Goal: Participate in discussion: Engage in conversation with other users on a specific topic

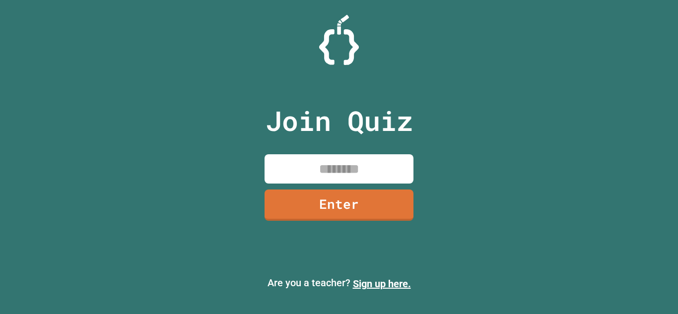
click at [333, 168] on input at bounding box center [339, 168] width 149 height 29
type input "********"
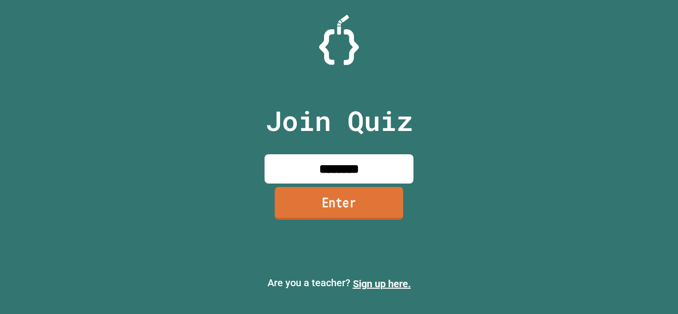
click at [372, 192] on link "Enter" at bounding box center [338, 203] width 129 height 33
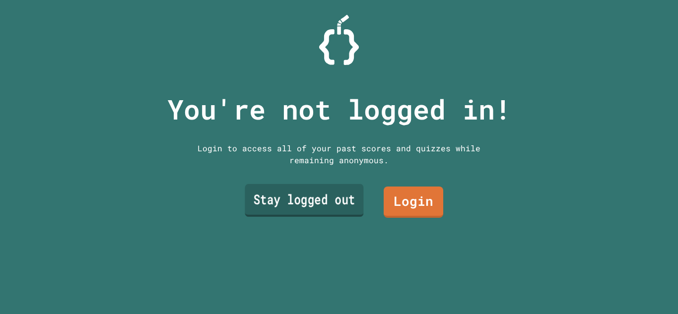
click at [323, 192] on link "Stay logged out" at bounding box center [304, 200] width 119 height 33
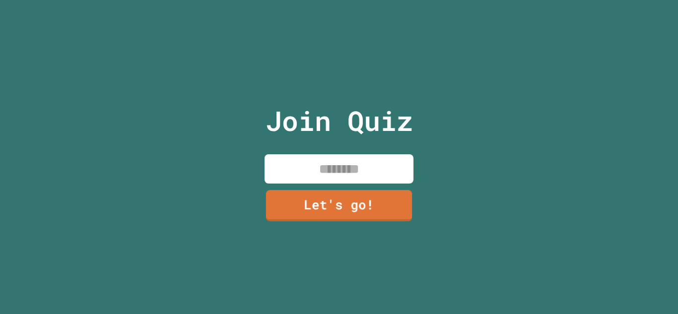
click at [335, 169] on input at bounding box center [339, 168] width 149 height 29
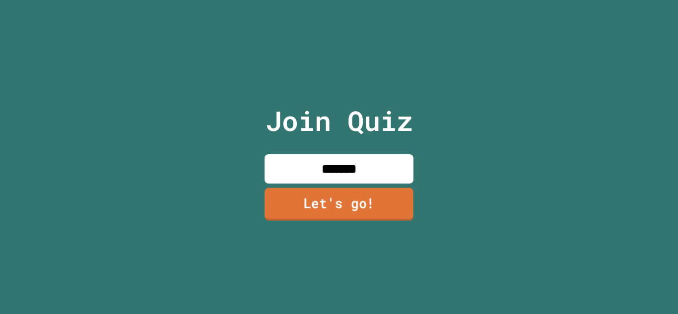
type input "*******"
click at [329, 198] on link "Let's go!" at bounding box center [339, 204] width 149 height 33
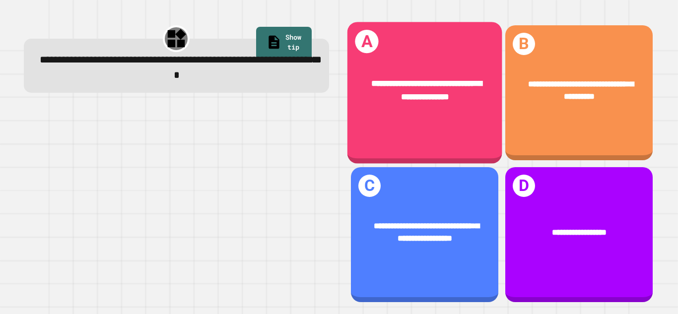
click at [452, 135] on div "**********" at bounding box center [424, 93] width 155 height 142
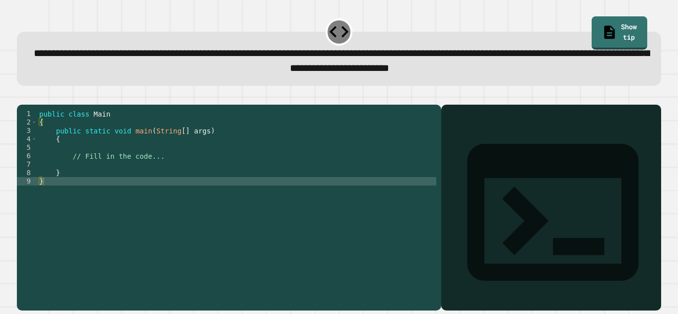
click at [197, 167] on div "public class Main { public static void main ( String [ ] args ) { // Fill in th…" at bounding box center [236, 203] width 399 height 186
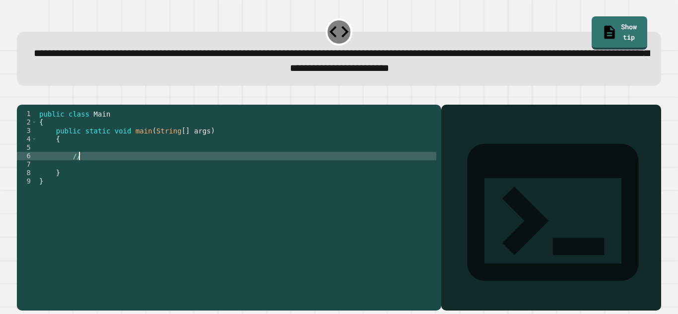
type textarea "*"
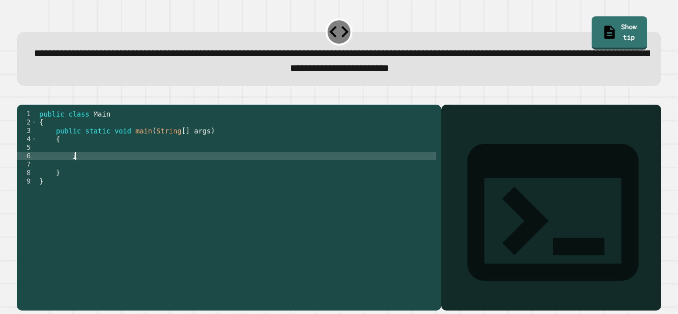
type textarea "*"
click at [291, 168] on div "public class Main { public static void main ( String [ ] args ) { System . out …" at bounding box center [236, 203] width 399 height 186
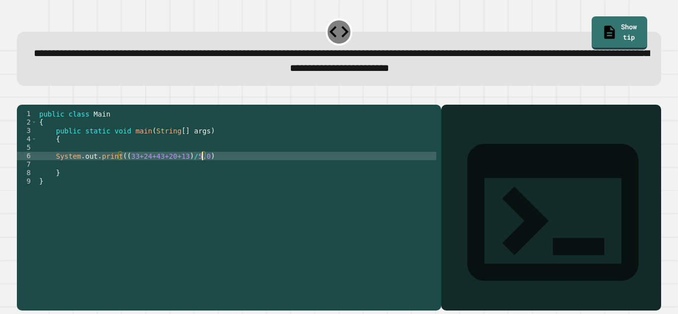
scroll to position [0, 20]
click at [204, 172] on div "public class Main { public static void main ( String [ ] args ) { System . out …" at bounding box center [236, 203] width 399 height 186
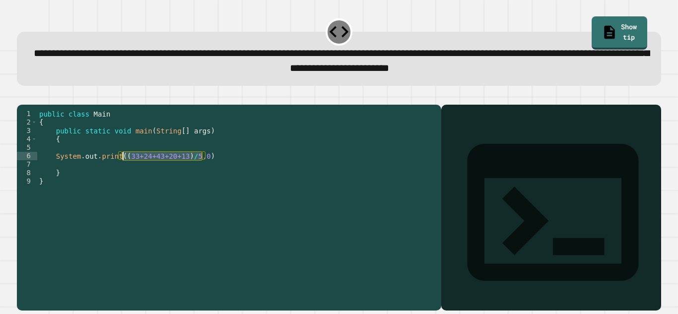
drag, startPoint x: 203, startPoint y: 172, endPoint x: 125, endPoint y: 175, distance: 78.5
click at [125, 175] on div "public class Main { public static void main ( String [ ] args ) { System . out …" at bounding box center [236, 203] width 399 height 186
click at [125, 175] on div "public class Main { public static void main ( String [ ] args ) { System . out …" at bounding box center [236, 194] width 399 height 169
drag, startPoint x: 124, startPoint y: 173, endPoint x: 203, endPoint y: 175, distance: 79.4
click at [203, 175] on div "public class Main { public static void main ( String [ ] args ) { System . out …" at bounding box center [236, 203] width 399 height 186
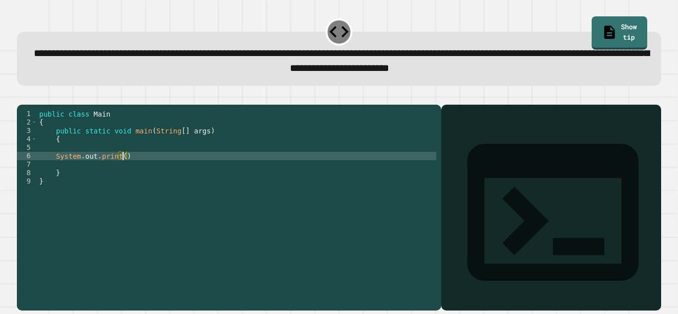
type textarea "**********"
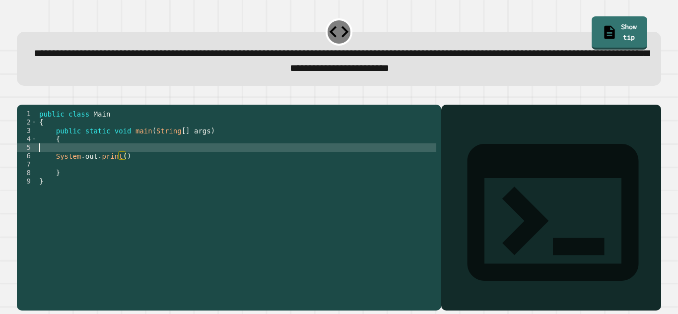
click at [77, 160] on div "public class Main { public static void main ( String [ ] args ) { System . out …" at bounding box center [236, 203] width 399 height 186
type textarea "*"
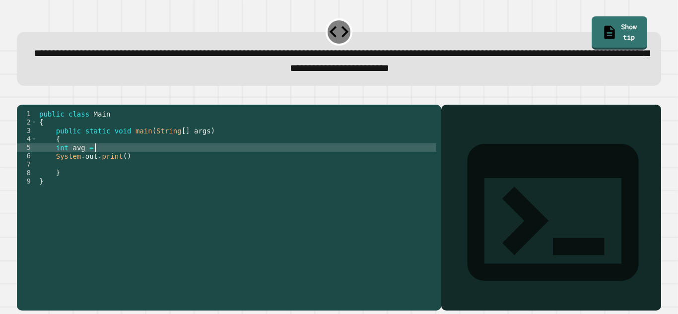
paste textarea "**********"
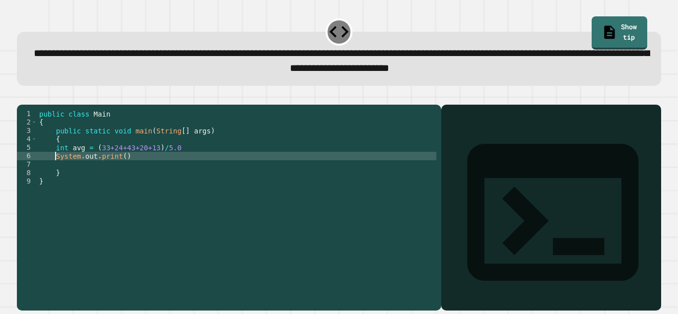
click at [57, 173] on div "public class Main { public static void main ( String [ ] args ) { int avg = ( 3…" at bounding box center [236, 203] width 399 height 186
click at [125, 171] on div "public class Main { public static void main ( String [ ] args ) { int avg = ( 3…" at bounding box center [236, 203] width 399 height 186
click at [123, 171] on div "public class Main { public static void main ( String [ ] args ) { int avg = ( 3…" at bounding box center [236, 203] width 399 height 186
type textarea "**********"
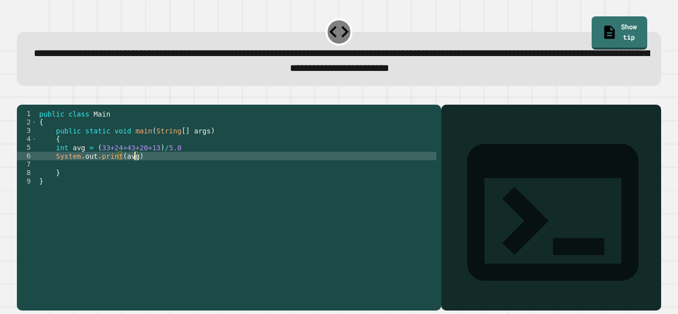
click at [150, 174] on div "public class Main { public static void main ( String [ ] args ) { int avg = ( 3…" at bounding box center [236, 203] width 399 height 186
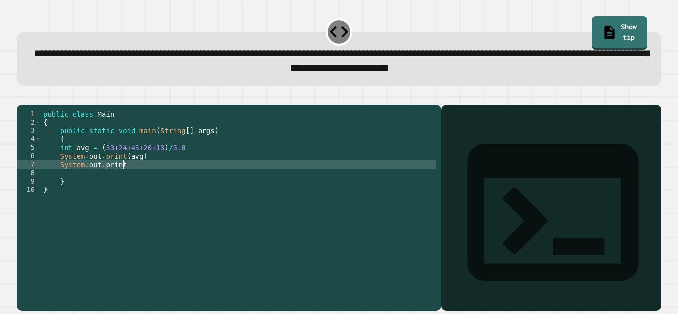
scroll to position [0, 10]
click at [155, 182] on div "public class Main { public static void main ( String [ ] args ) { int avg = ( 3…" at bounding box center [238, 203] width 395 height 186
type textarea "*"
click at [72, 166] on div "public class Main { public static void main ( String [ ] args ) { int avg = ( 3…" at bounding box center [238, 203] width 395 height 186
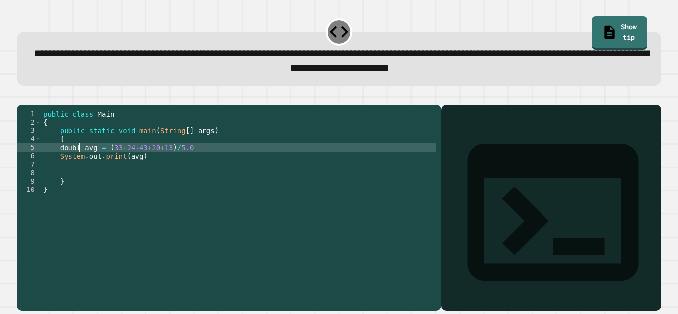
scroll to position [0, 5]
click at [139, 173] on div "public class Main { public static void main ( String [ ] args ) { double avg = …" at bounding box center [238, 203] width 395 height 186
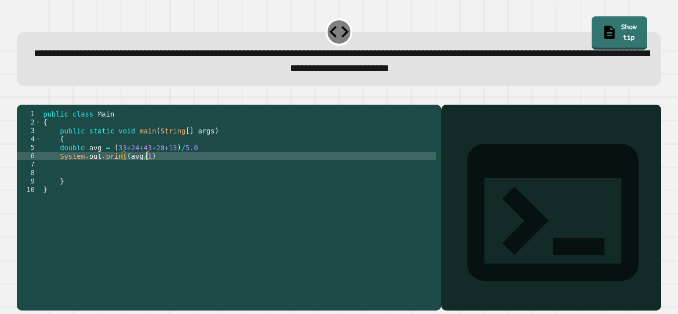
scroll to position [0, 13]
click at [30, 103] on icon "button" at bounding box center [28, 102] width 5 height 7
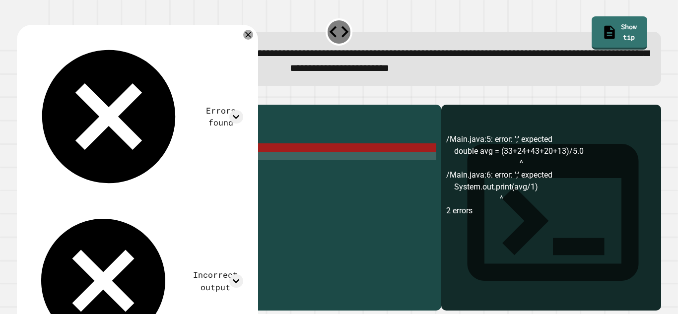
click at [199, 160] on div "public class Main { public static void main ( String [ ] args ) { double avg = …" at bounding box center [238, 203] width 395 height 186
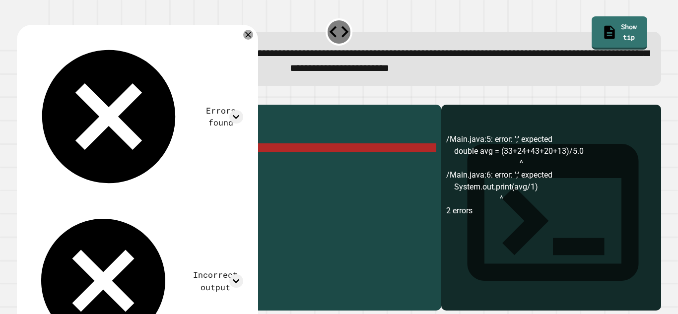
type textarea "**********"
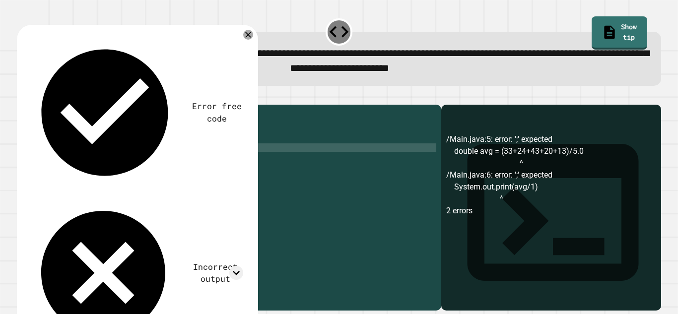
click at [199, 176] on div "public class Main { public static void main ( String [ ] args ) { double avg = …" at bounding box center [238, 203] width 395 height 186
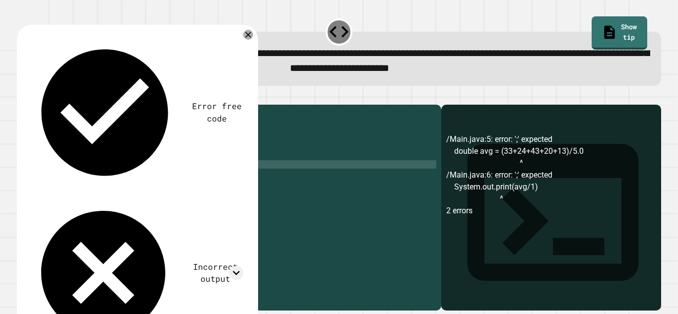
type textarea "*"
click at [31, 104] on icon "button" at bounding box center [28, 102] width 5 height 7
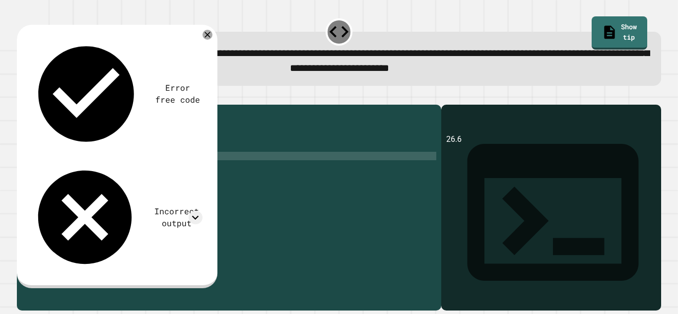
click at [145, 173] on div "public class Main { public static void main ( String [ ] args ) { double avg = …" at bounding box center [236, 203] width 399 height 186
click at [147, 171] on div "public class Main { public static void main ( String [ ] args ) { double avg = …" at bounding box center [236, 203] width 399 height 186
click at [22, 97] on icon "button" at bounding box center [22, 97] width 0 height 0
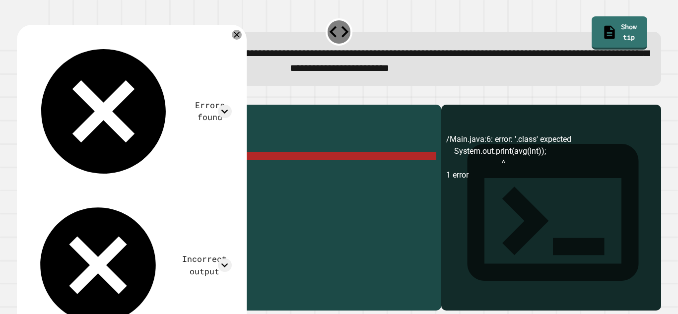
click at [157, 172] on div "public class Main { public static void main ( String [ ] args ) { double avg = …" at bounding box center [236, 203] width 399 height 186
click at [154, 171] on div "public class Main { public static void main ( String [ ] args ) { double avg = …" at bounding box center [236, 203] width 399 height 186
click at [157, 171] on div "public class Main { public static void main ( String [ ] args ) { double avg = …" at bounding box center [236, 203] width 399 height 186
click at [153, 172] on div "public class Main { public static void main ( String [ ] args ) { double avg = …" at bounding box center [236, 203] width 399 height 186
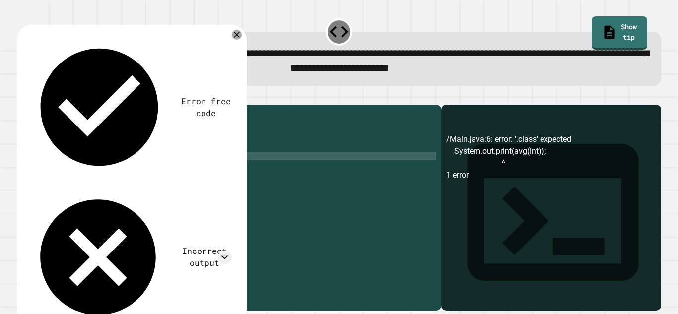
scroll to position [0, 14]
click at [123, 171] on div "public class Main { public static void main ( String [ ] args ) { double avg = …" at bounding box center [236, 203] width 399 height 186
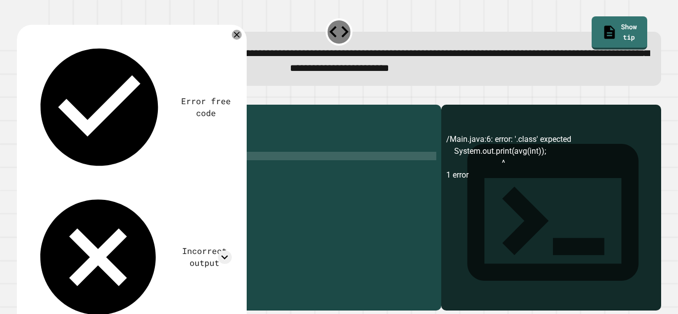
click at [171, 173] on div "public class Main { public static void main ( String [ ] args ) { double avg = …" at bounding box center [236, 203] width 399 height 186
click at [22, 97] on icon "button" at bounding box center [22, 97] width 0 height 0
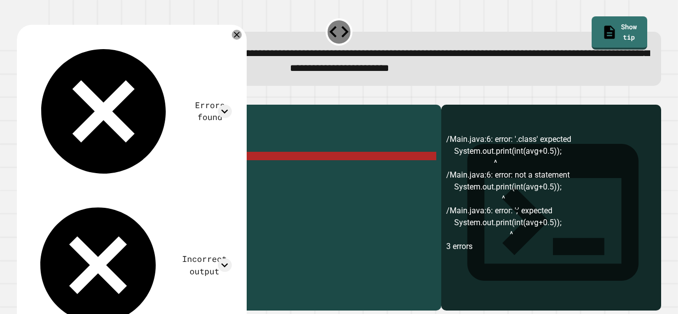
click at [118, 173] on div "public class Main { public static void main ( String [ ] args ) { double avg = …" at bounding box center [236, 203] width 399 height 186
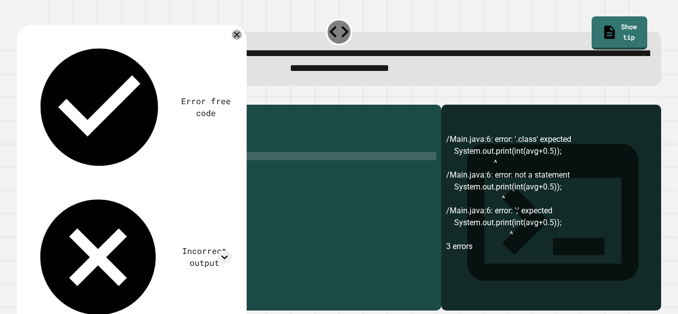
scroll to position [0, 11]
click at [22, 97] on button "button" at bounding box center [22, 97] width 0 height 0
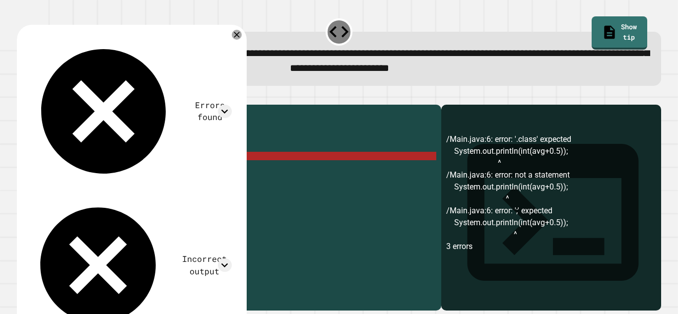
click at [143, 174] on div "public class Main { public static void main ( String [ ] args ) { double avg = …" at bounding box center [236, 203] width 399 height 186
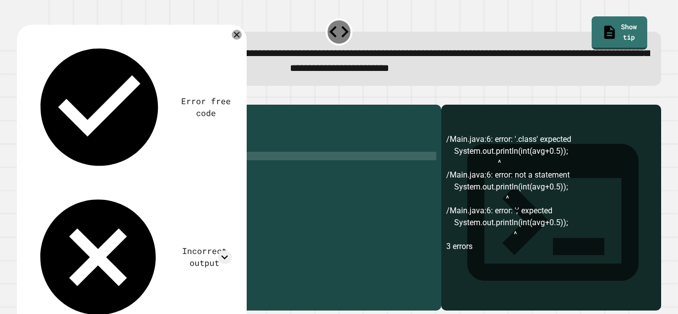
click at [22, 97] on icon "button" at bounding box center [22, 97] width 0 height 0
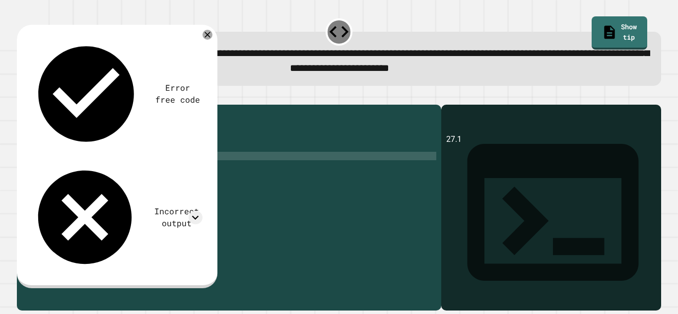
click at [170, 172] on div "public class Main { public static void main ( String [ ] args ) { double avg = …" at bounding box center [236, 203] width 399 height 186
click at [167, 172] on div "public class Main { public static void main ( String [ ] args ) { double avg = …" at bounding box center [236, 203] width 399 height 186
type textarea "**********"
click at [0, 0] on div at bounding box center [0, 0] width 0 height 0
